Goal: Browse casually: Explore the website without a specific task or goal

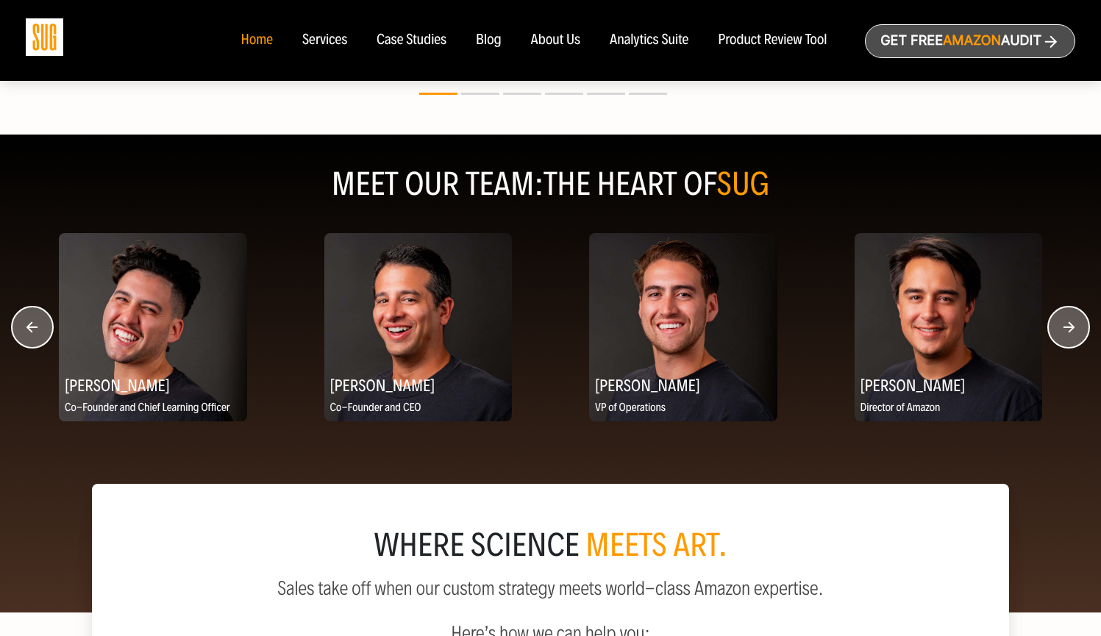
scroll to position [1763, 0]
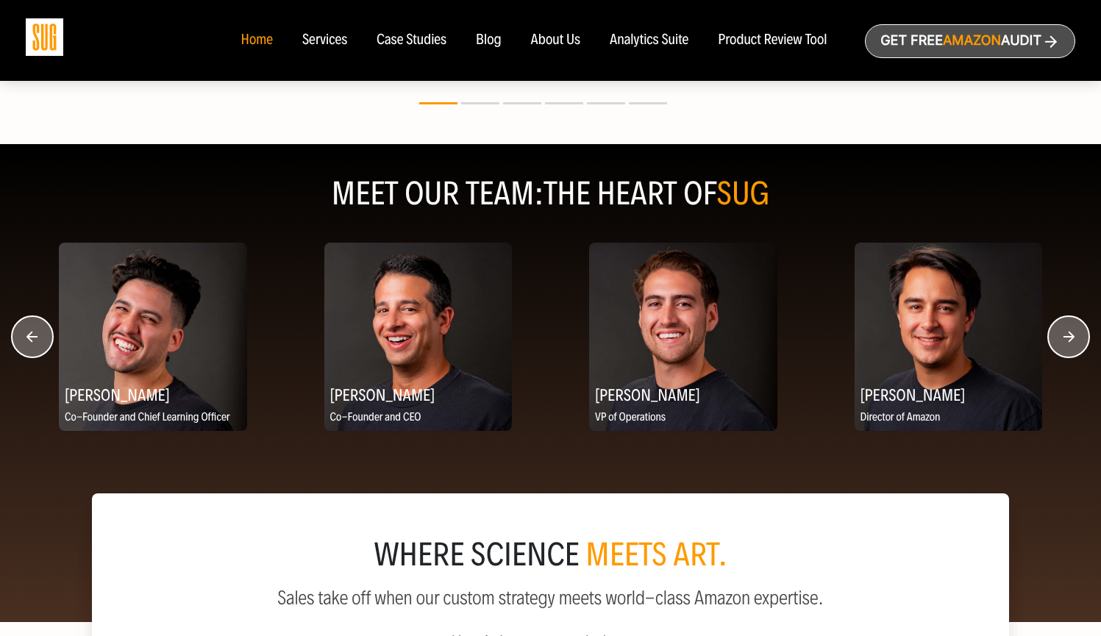
click at [1073, 342] on icon "button" at bounding box center [1069, 336] width 11 height 11
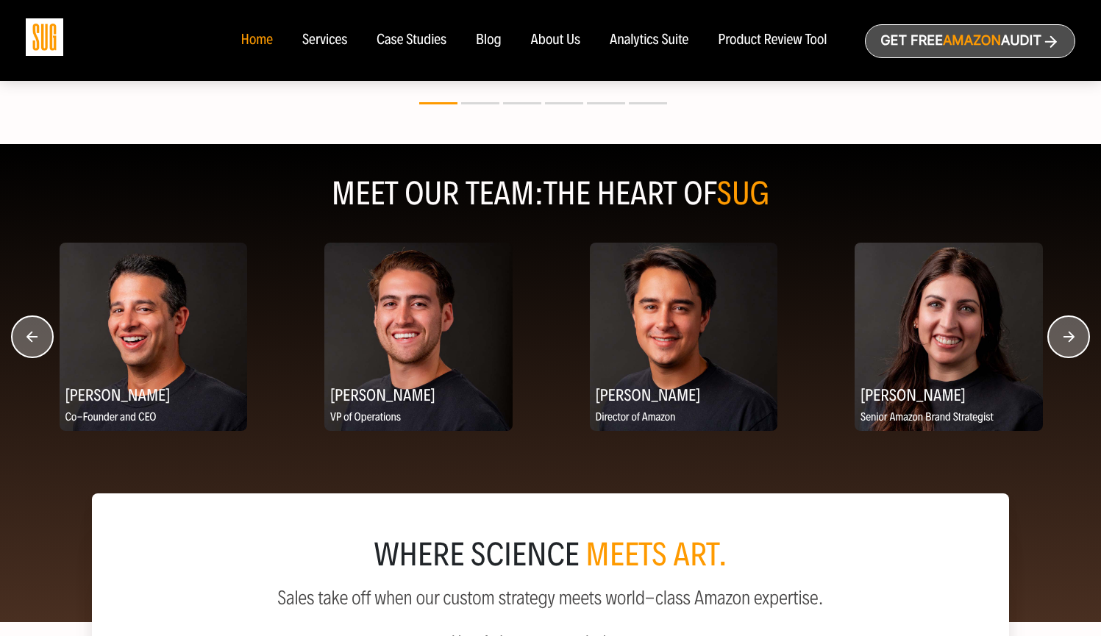
click at [1073, 342] on icon "button" at bounding box center [1069, 336] width 11 height 11
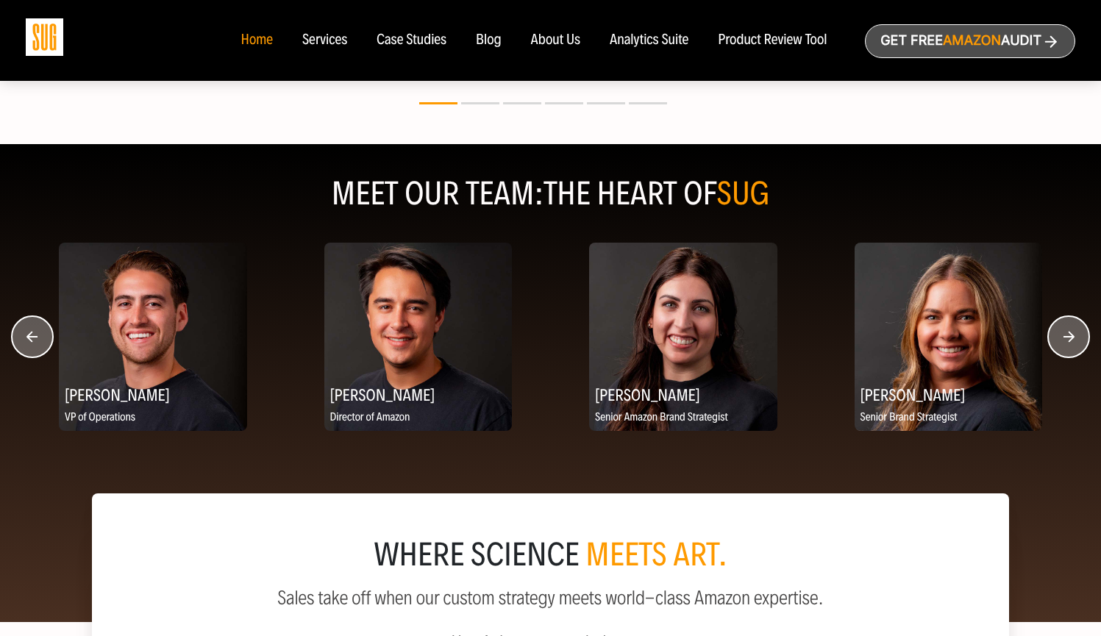
click at [1073, 342] on icon "button" at bounding box center [1069, 336] width 11 height 11
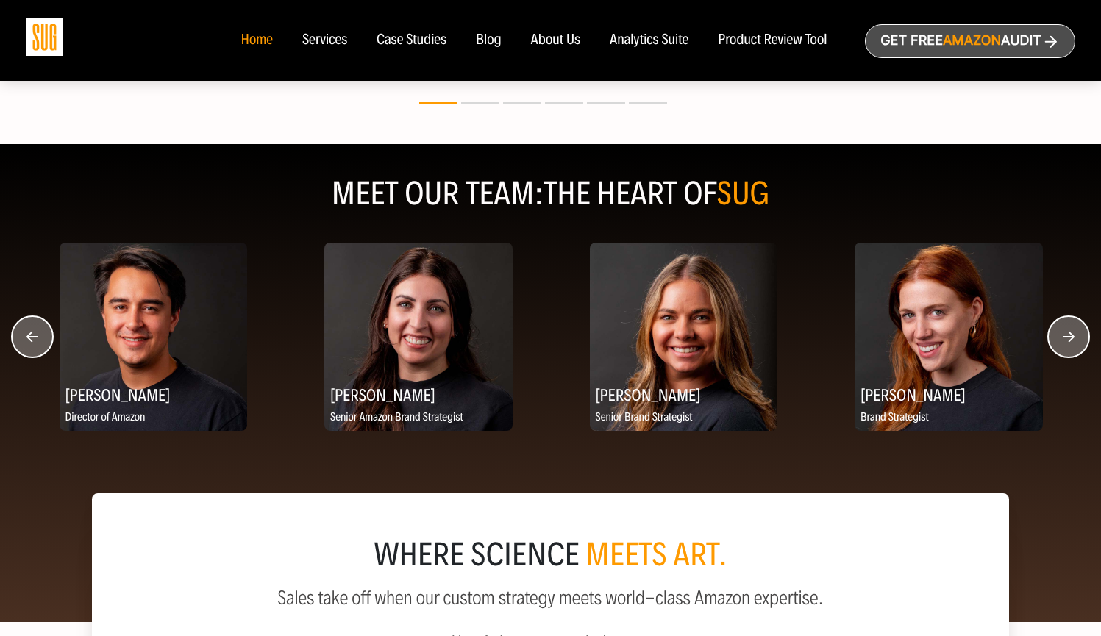
click at [1073, 342] on icon "button" at bounding box center [1069, 336] width 11 height 11
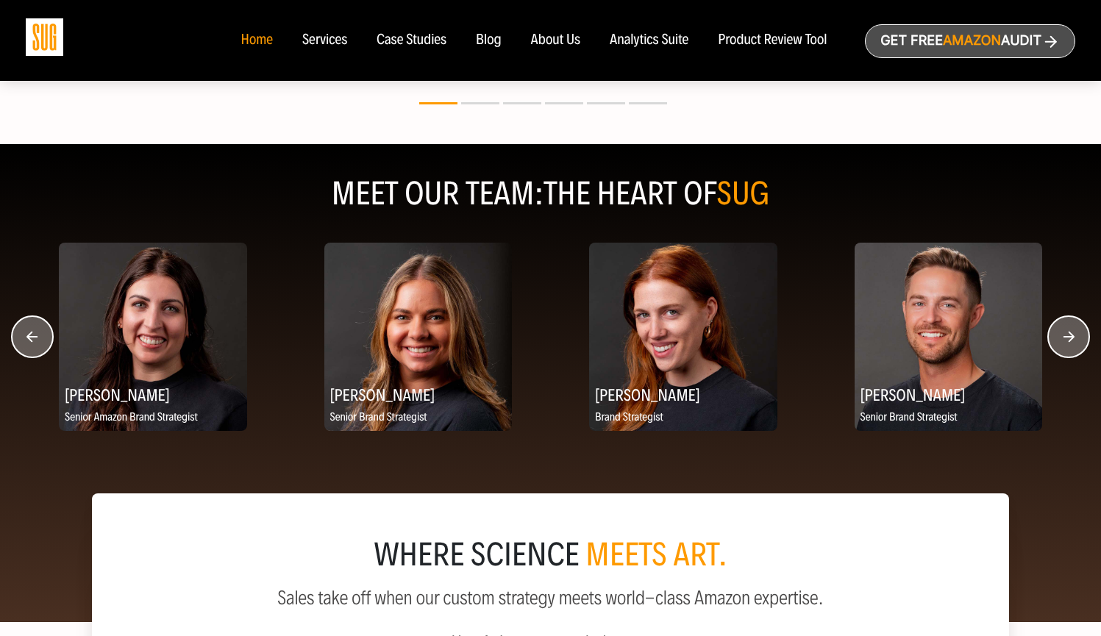
click at [1073, 342] on icon "button" at bounding box center [1069, 336] width 11 height 11
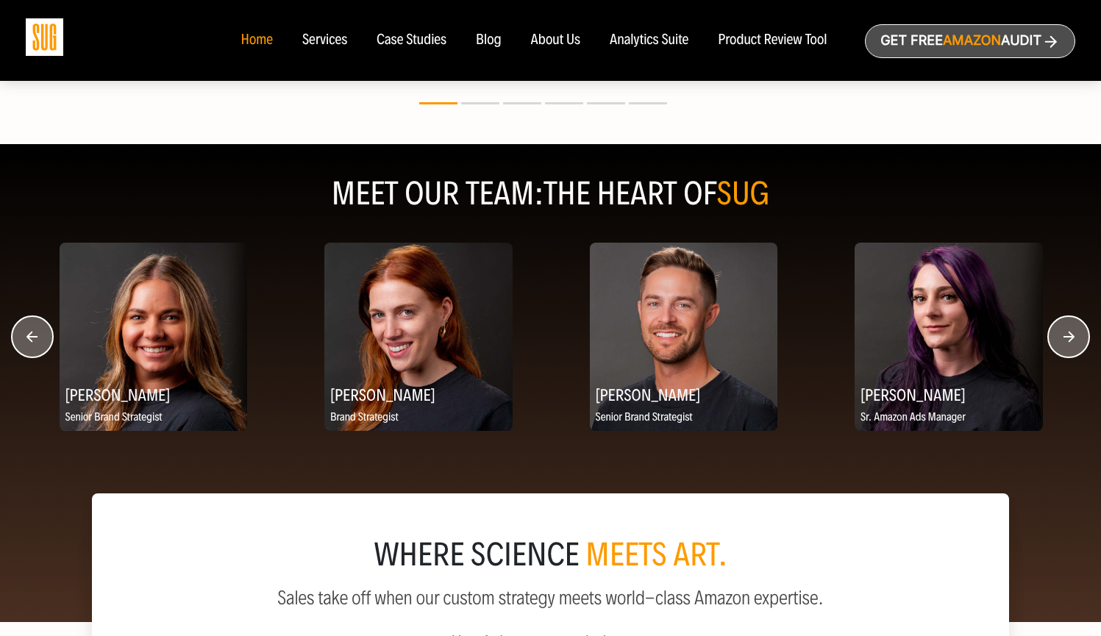
click at [1073, 342] on icon "button" at bounding box center [1069, 336] width 11 height 11
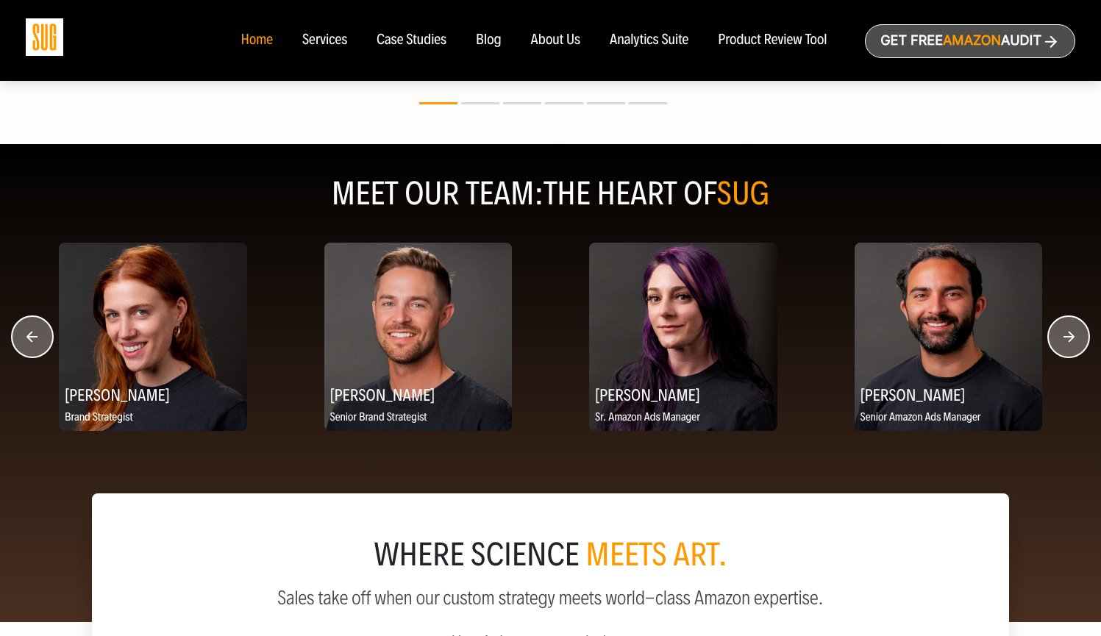
click at [1073, 342] on icon "button" at bounding box center [1069, 336] width 11 height 11
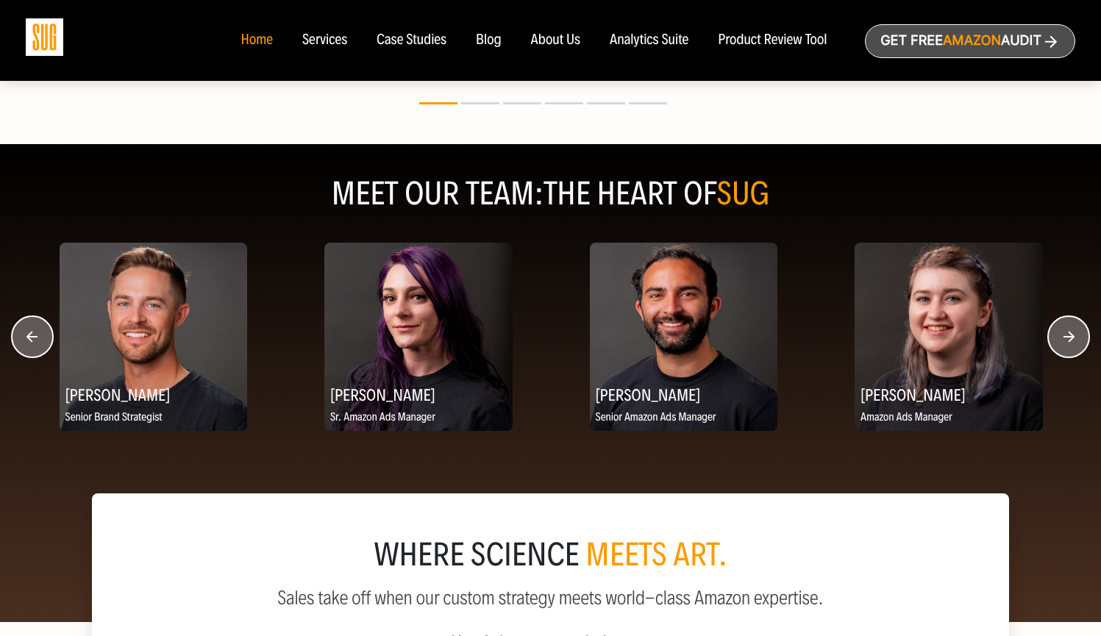
click at [1073, 342] on icon "button" at bounding box center [1069, 336] width 11 height 11
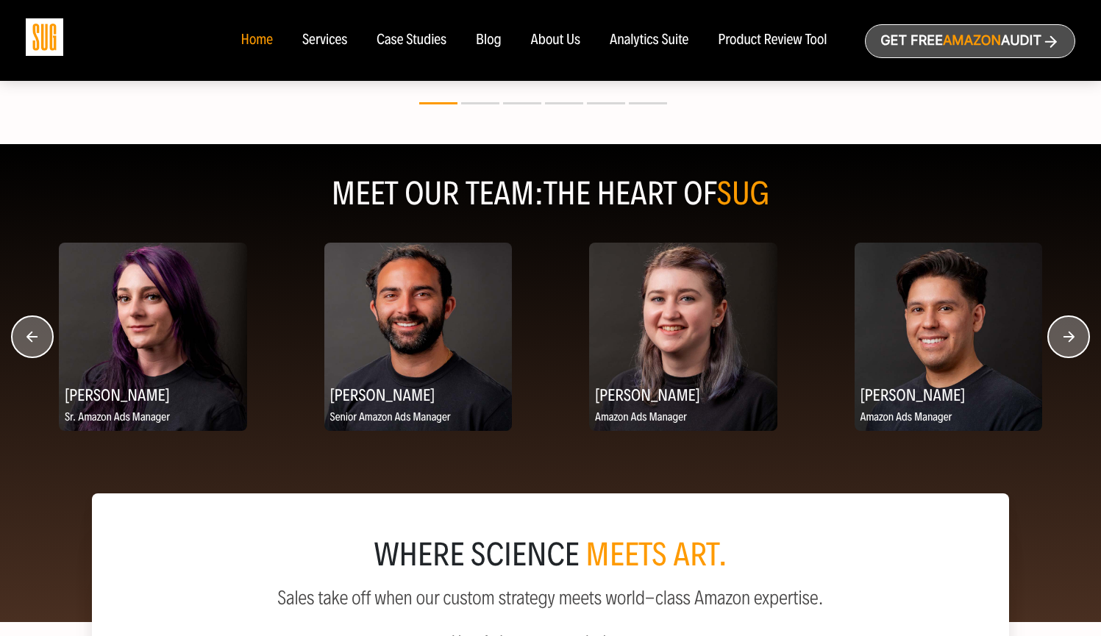
click at [1073, 342] on icon "button" at bounding box center [1069, 336] width 11 height 11
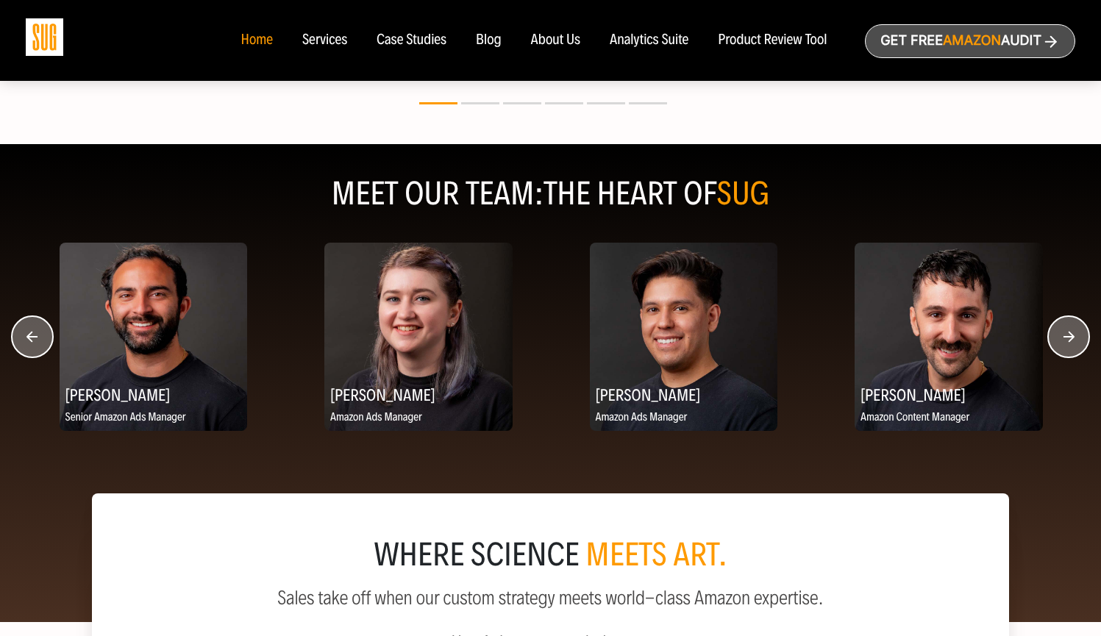
click at [1073, 342] on icon "button" at bounding box center [1069, 336] width 11 height 11
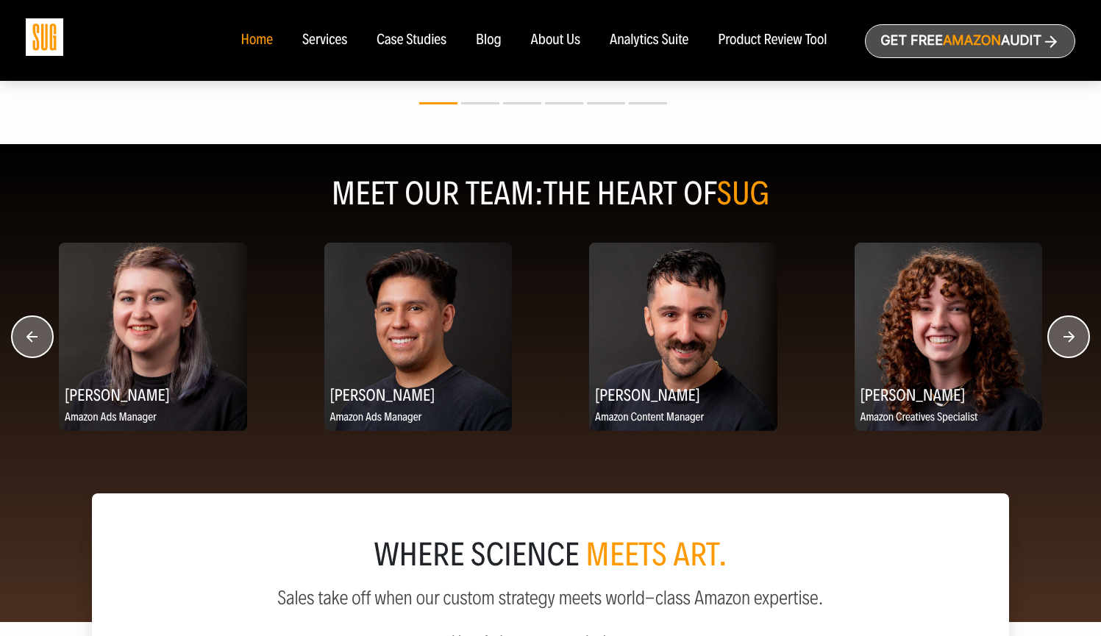
click at [1073, 342] on icon "button" at bounding box center [1069, 336] width 11 height 11
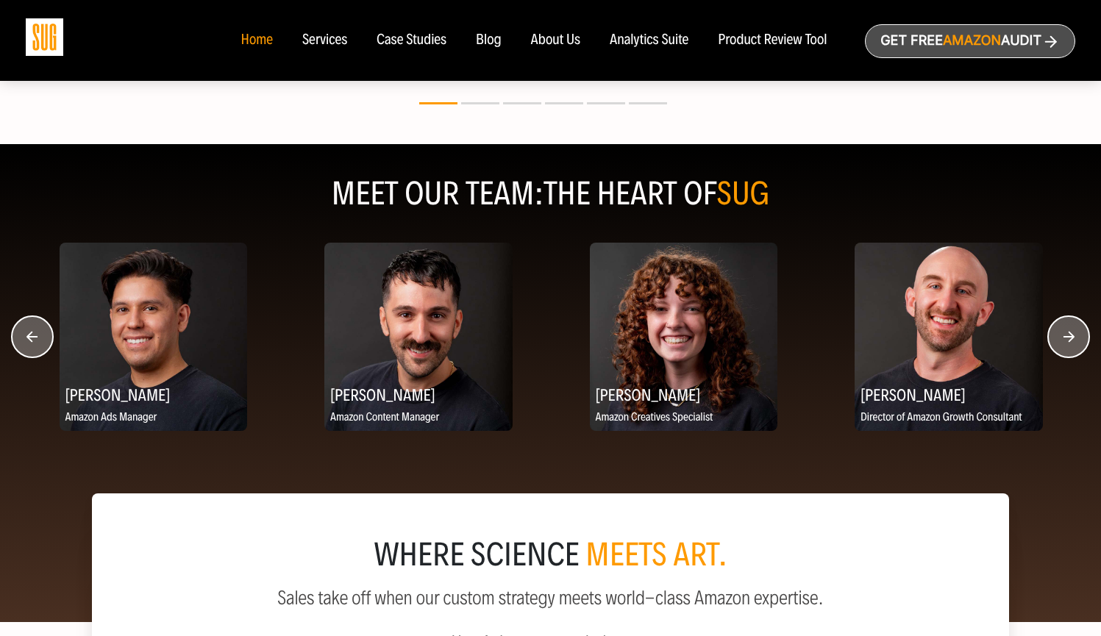
click at [1073, 342] on icon "button" at bounding box center [1069, 336] width 11 height 11
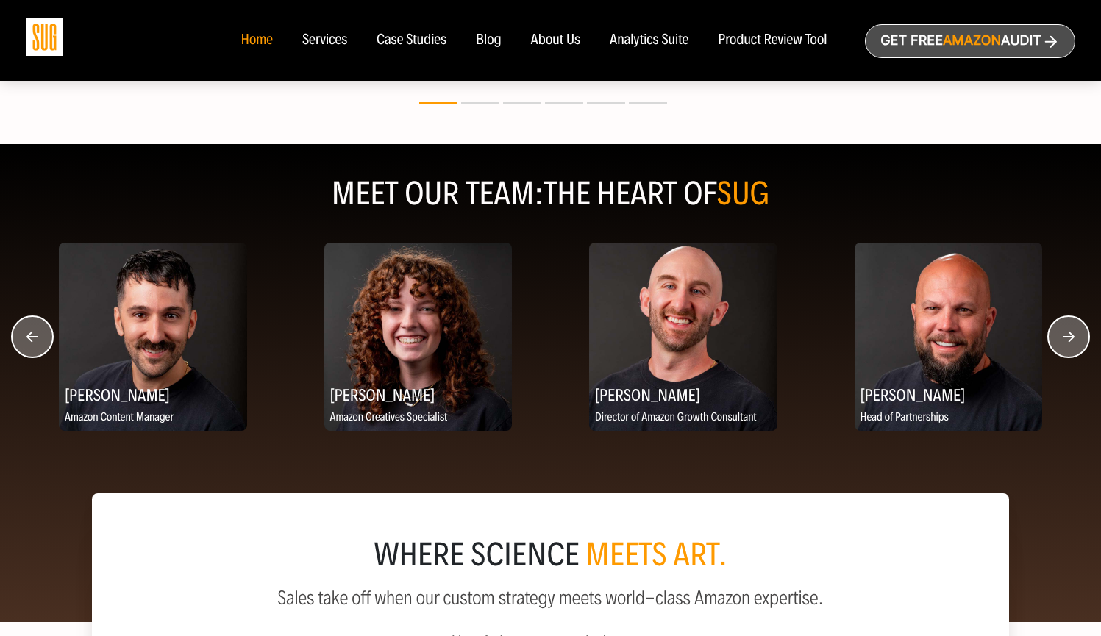
click at [1073, 342] on icon "button" at bounding box center [1069, 336] width 11 height 11
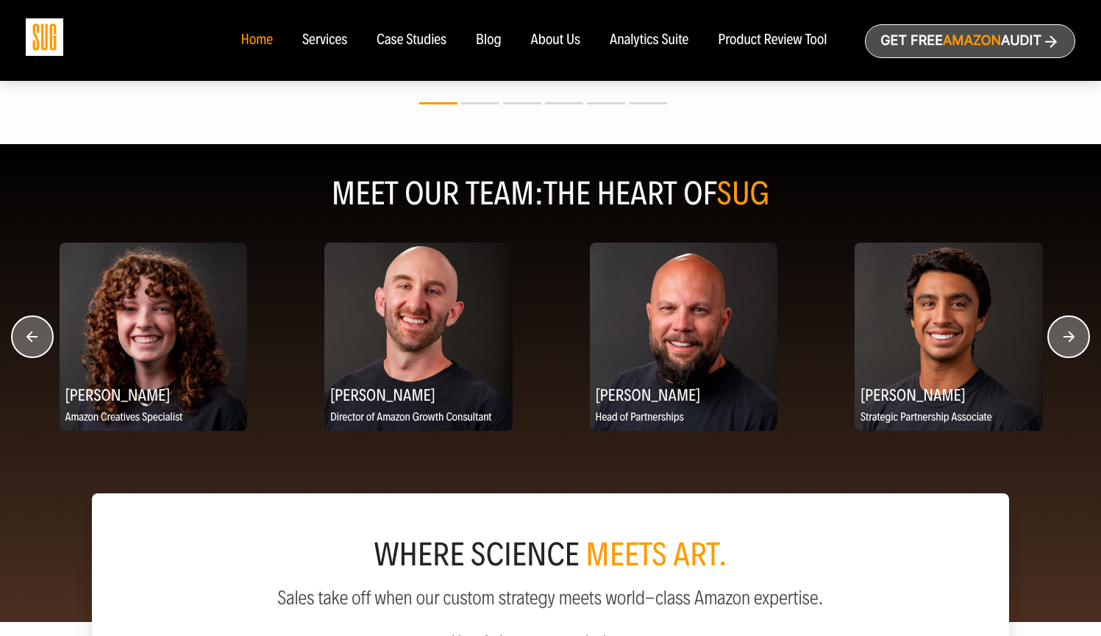
click at [1067, 350] on circle "button" at bounding box center [1068, 336] width 41 height 41
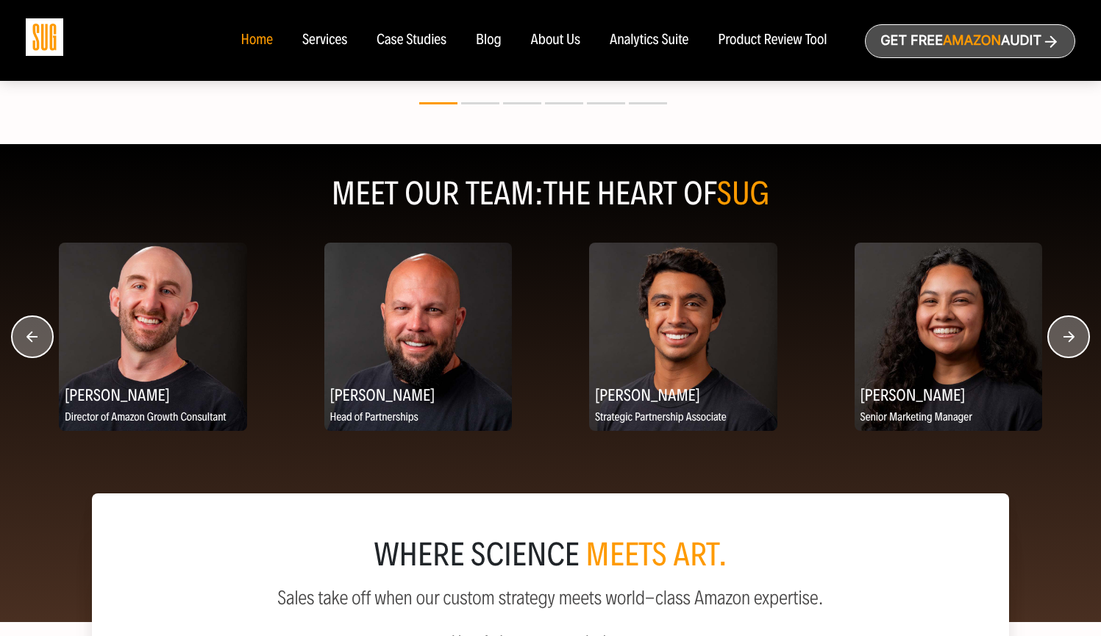
click at [1067, 350] on circle "button" at bounding box center [1068, 336] width 41 height 41
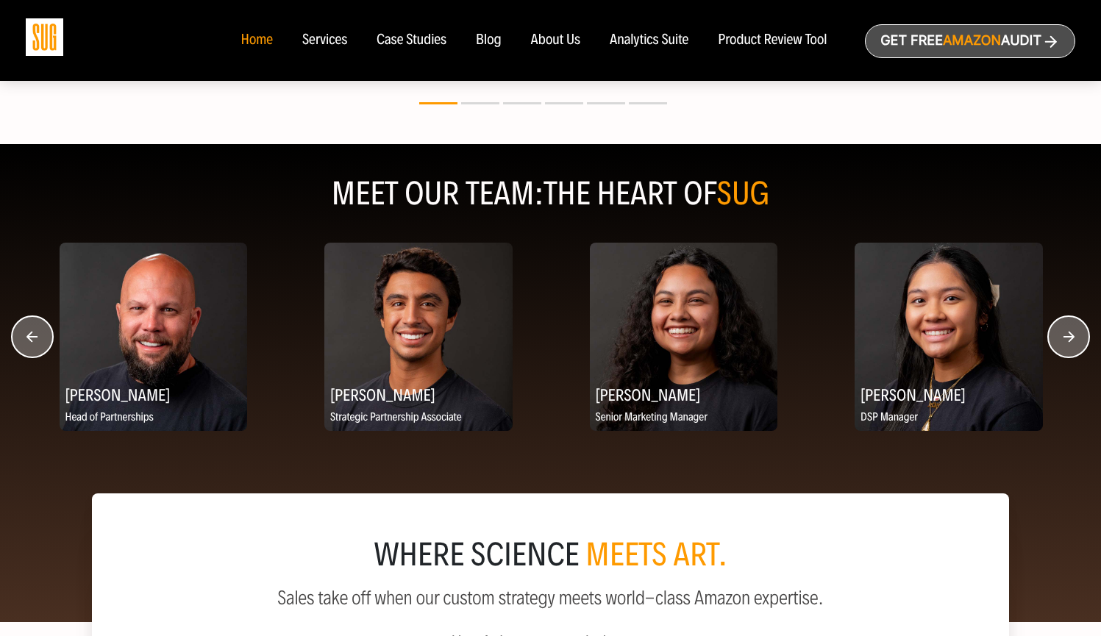
click at [1067, 350] on circle "button" at bounding box center [1068, 336] width 41 height 41
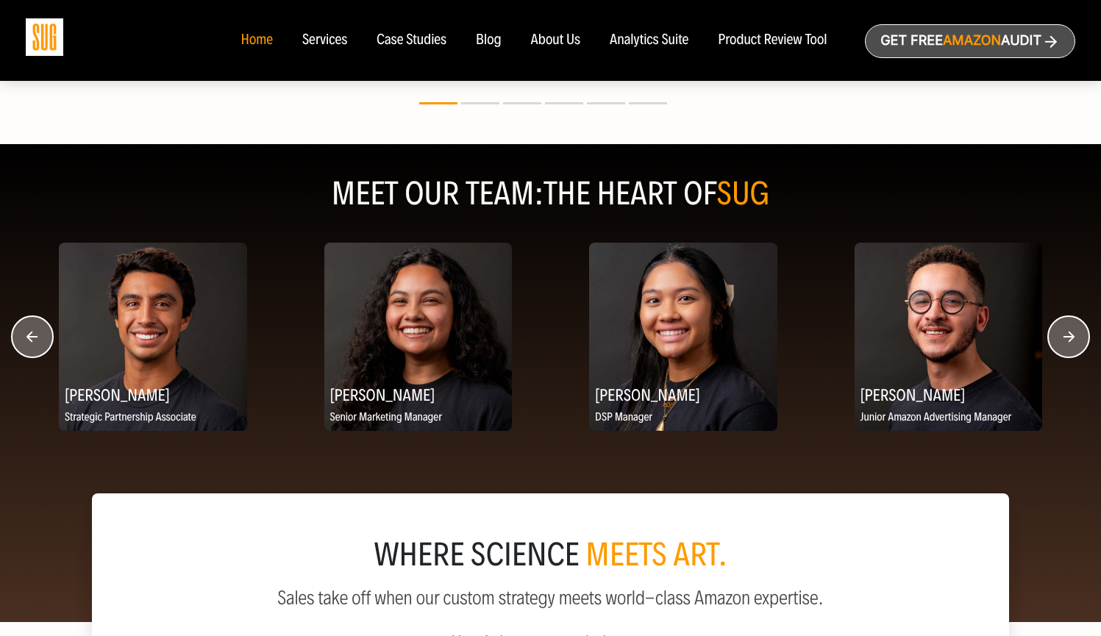
click at [1067, 350] on circle "button" at bounding box center [1068, 336] width 41 height 41
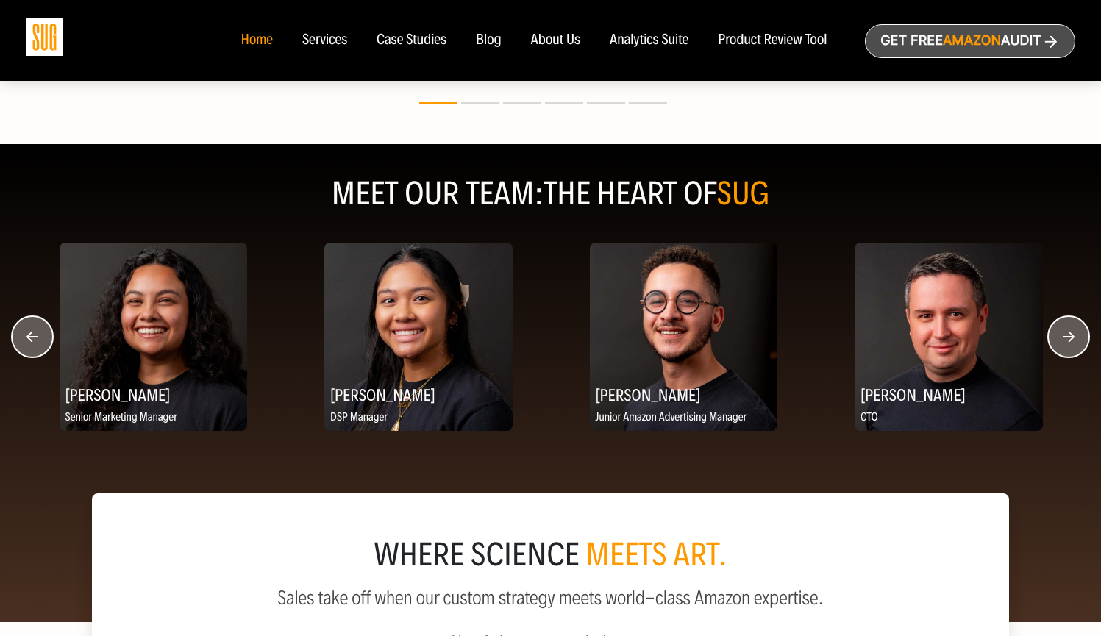
click at [1067, 350] on circle "button" at bounding box center [1068, 336] width 41 height 41
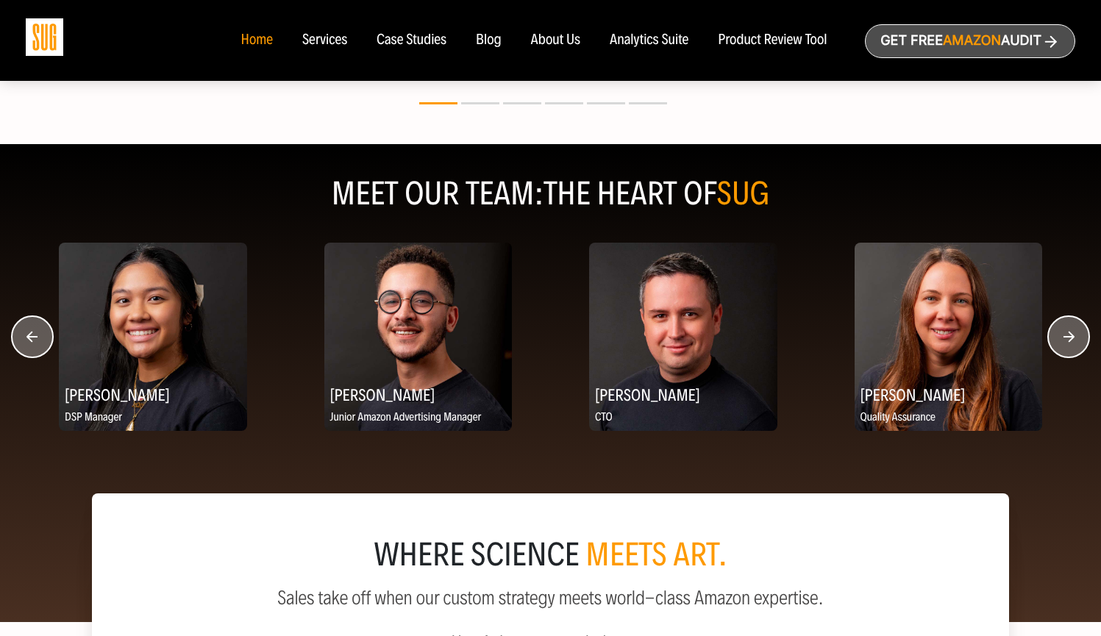
click at [1067, 350] on circle "button" at bounding box center [1068, 336] width 41 height 41
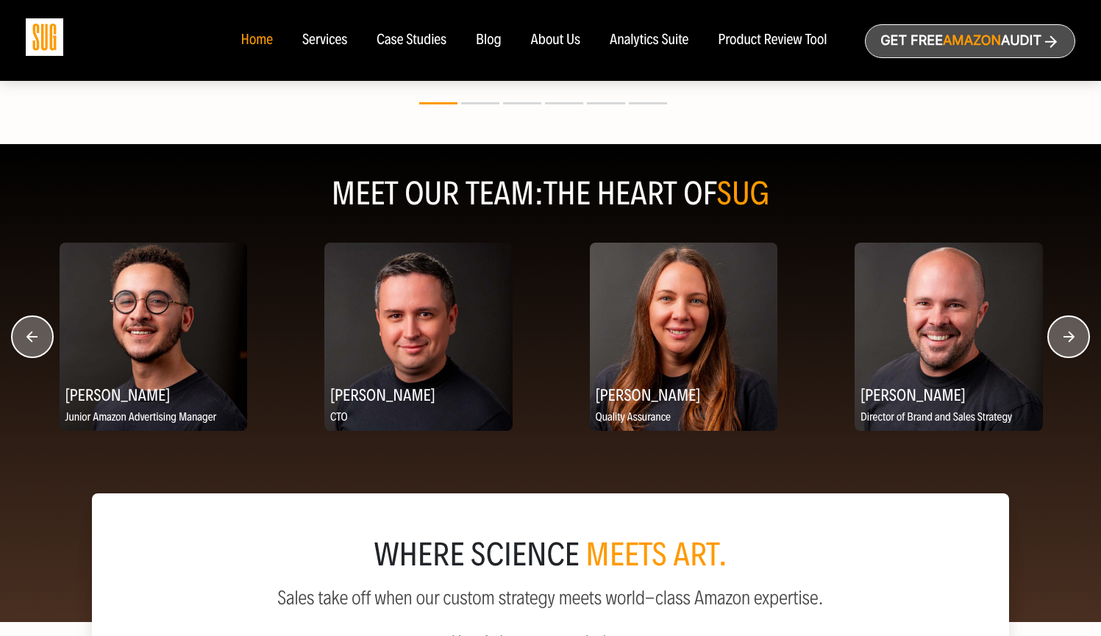
click at [1067, 350] on circle "button" at bounding box center [1068, 336] width 41 height 41
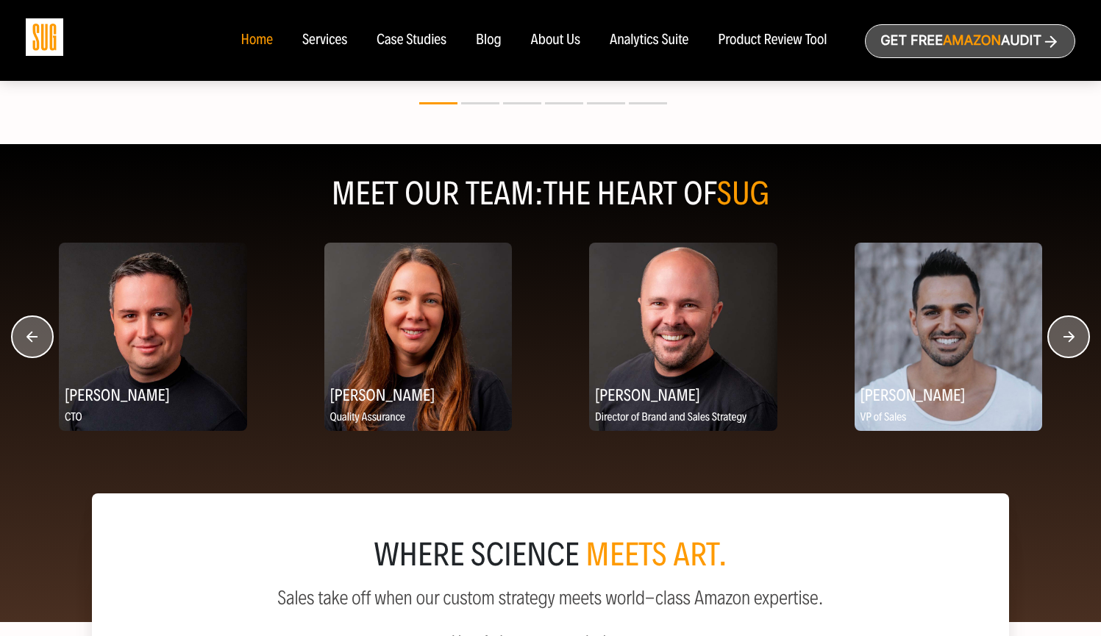
click at [1067, 350] on circle "button" at bounding box center [1068, 336] width 41 height 41
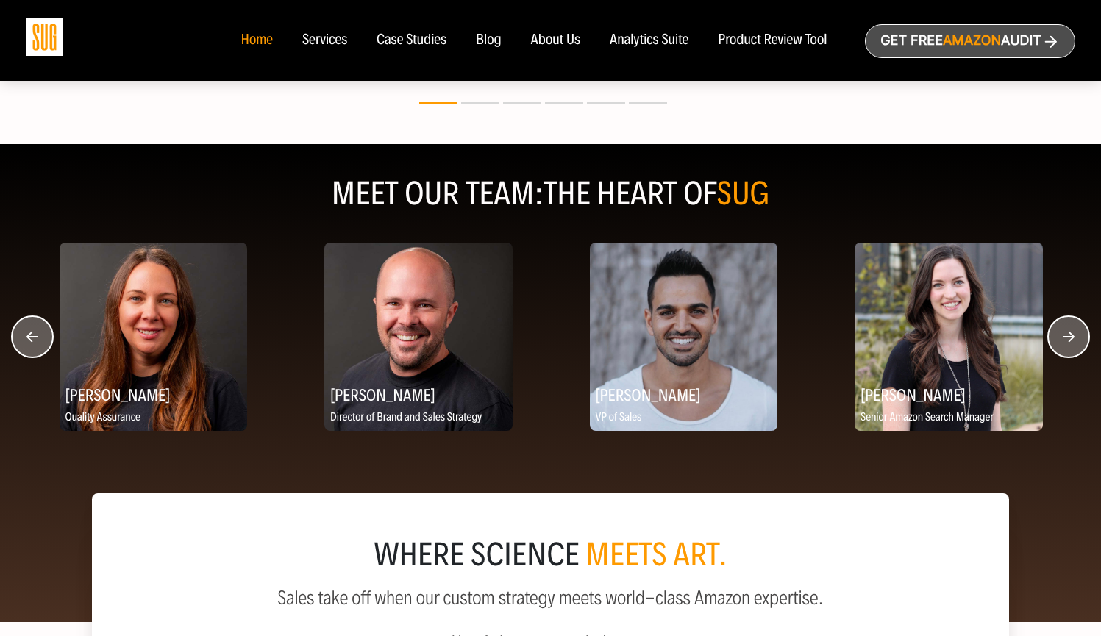
click at [1067, 350] on circle "button" at bounding box center [1068, 336] width 41 height 41
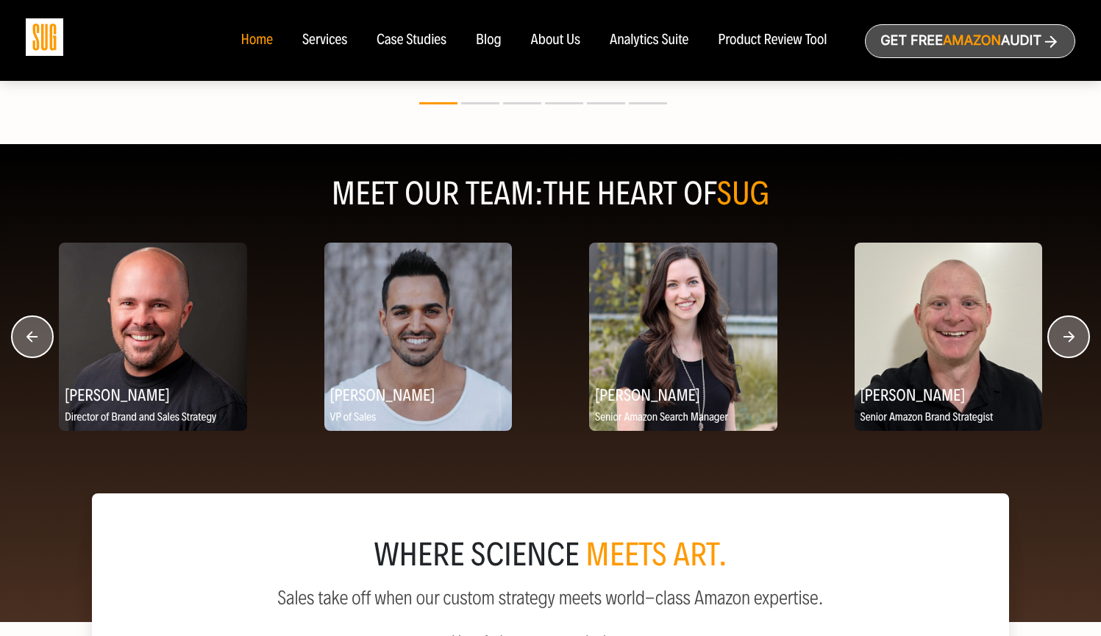
click at [1067, 350] on circle "button" at bounding box center [1068, 336] width 41 height 41
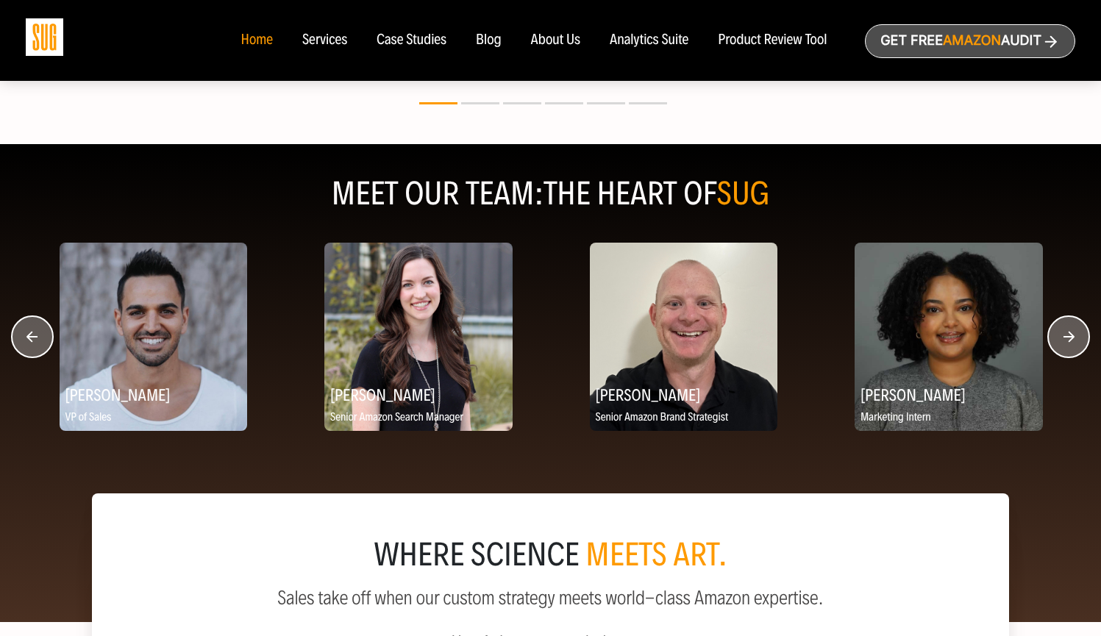
click at [1067, 350] on circle "button" at bounding box center [1068, 336] width 41 height 41
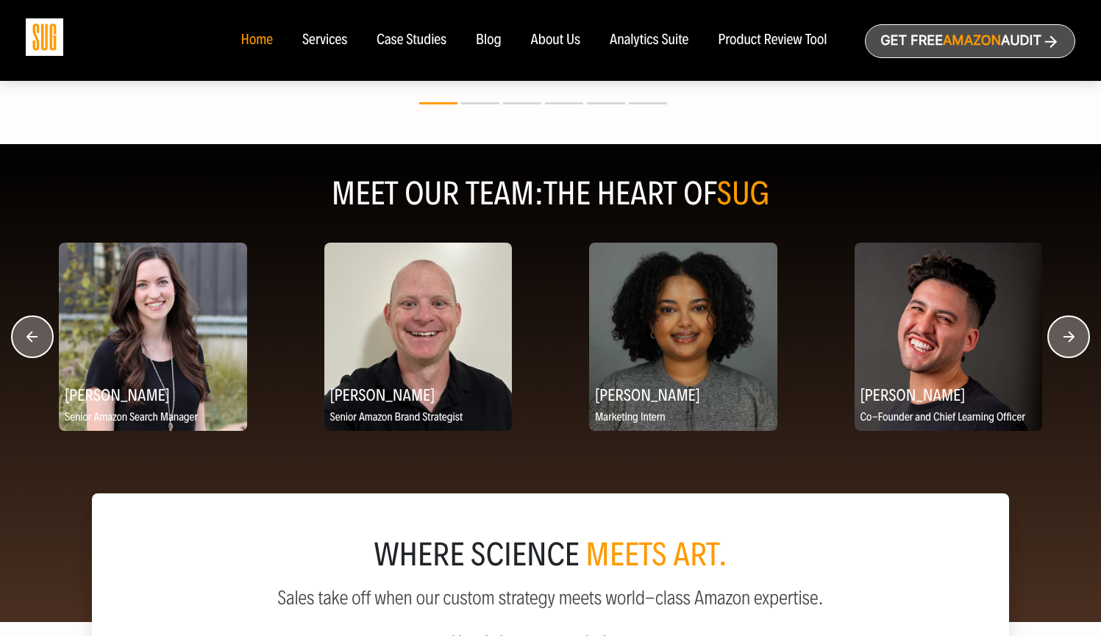
click at [1067, 350] on circle "button" at bounding box center [1068, 336] width 41 height 41
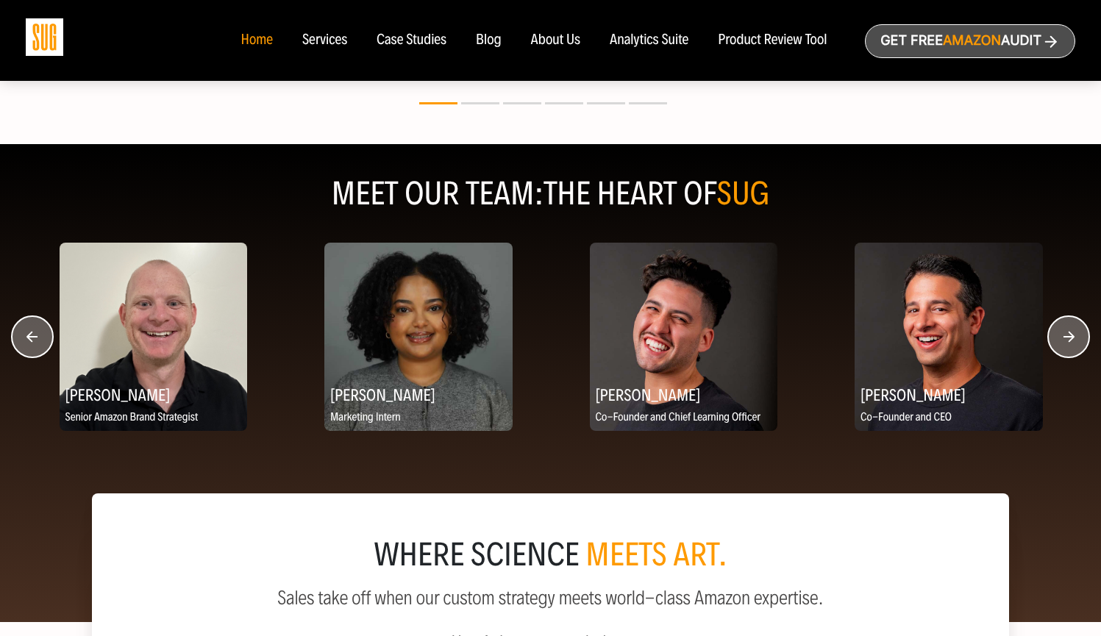
click at [1067, 350] on circle "button" at bounding box center [1068, 336] width 41 height 41
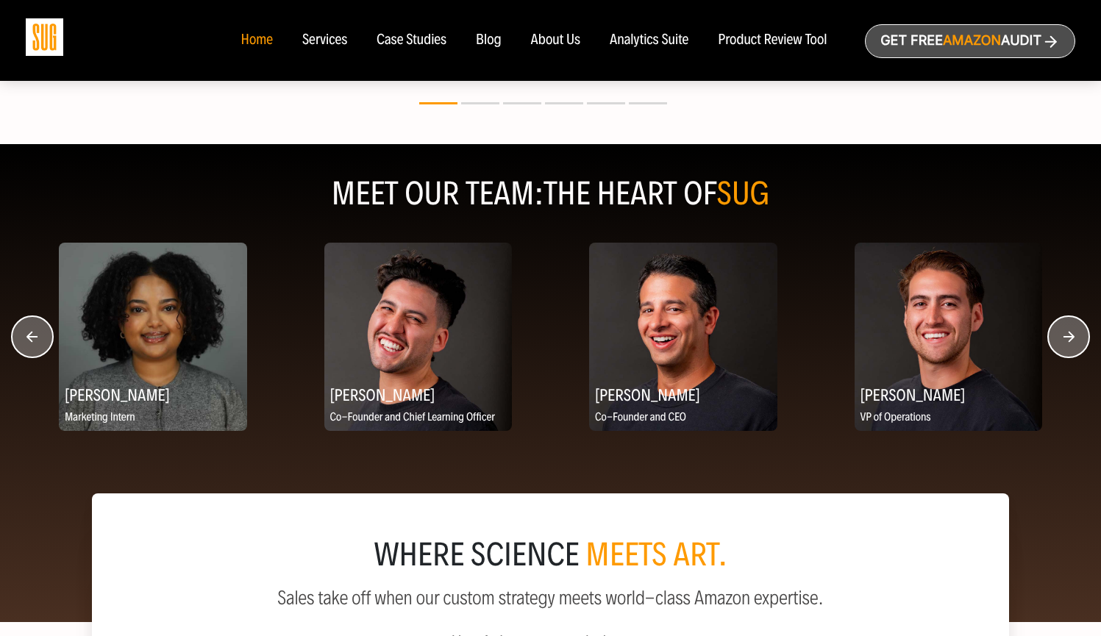
click at [1067, 350] on circle "button" at bounding box center [1068, 336] width 41 height 41
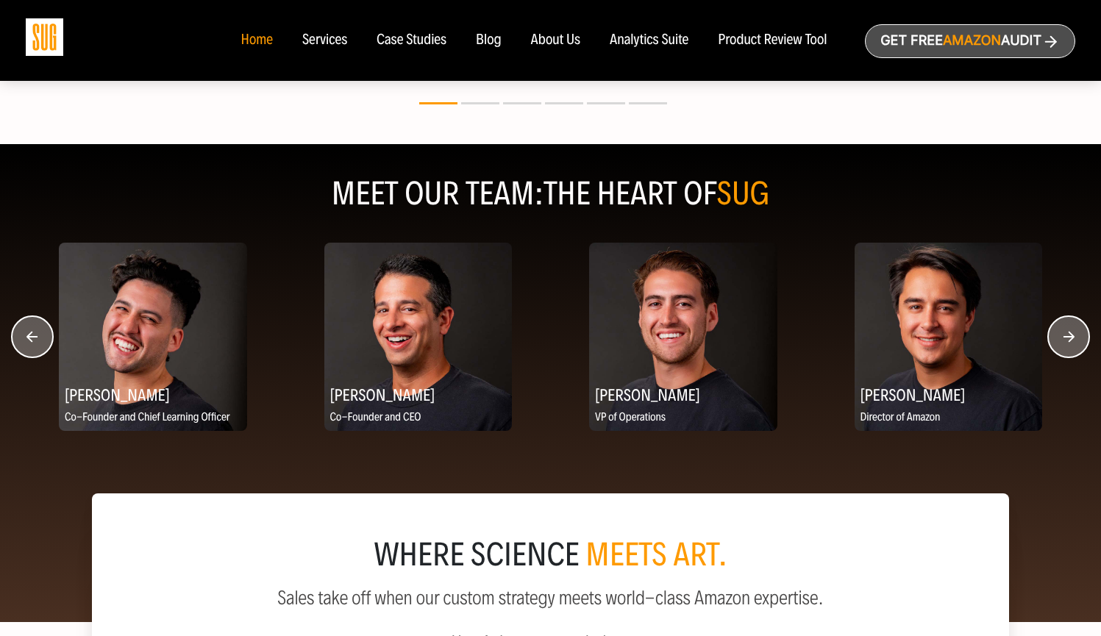
click at [1067, 350] on circle "button" at bounding box center [1068, 336] width 41 height 41
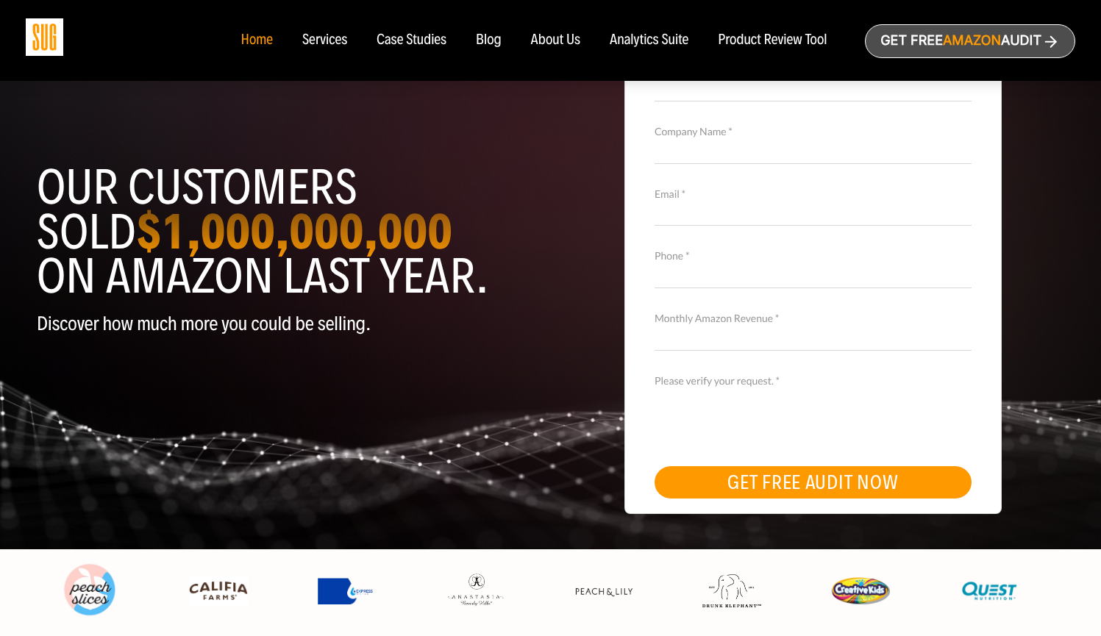
scroll to position [0, 0]
